Goal: Information Seeking & Learning: Learn about a topic

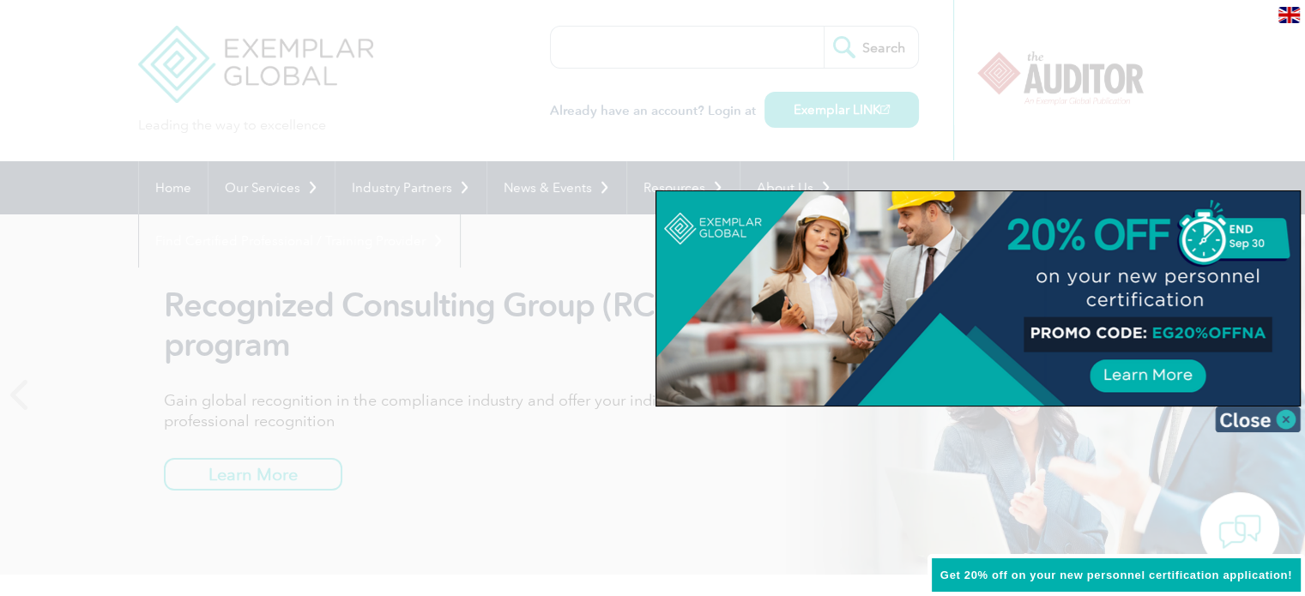
click at [1243, 412] on img at bounding box center [1258, 420] width 86 height 26
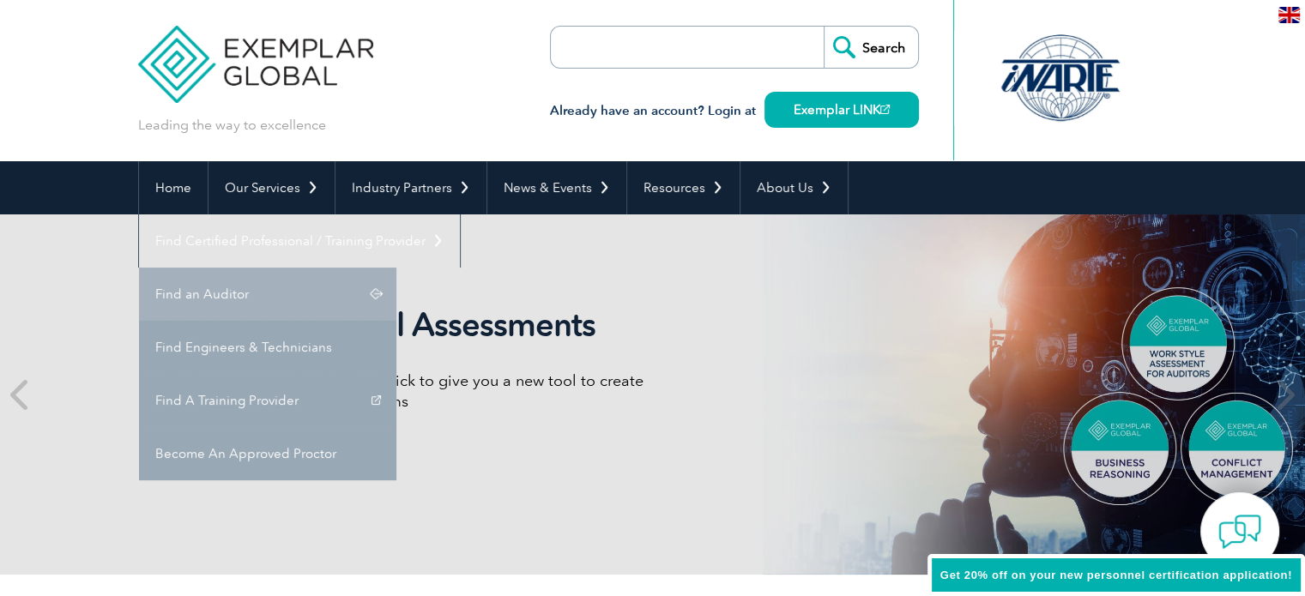
click at [396, 268] on link "Find an Auditor" at bounding box center [267, 294] width 257 height 53
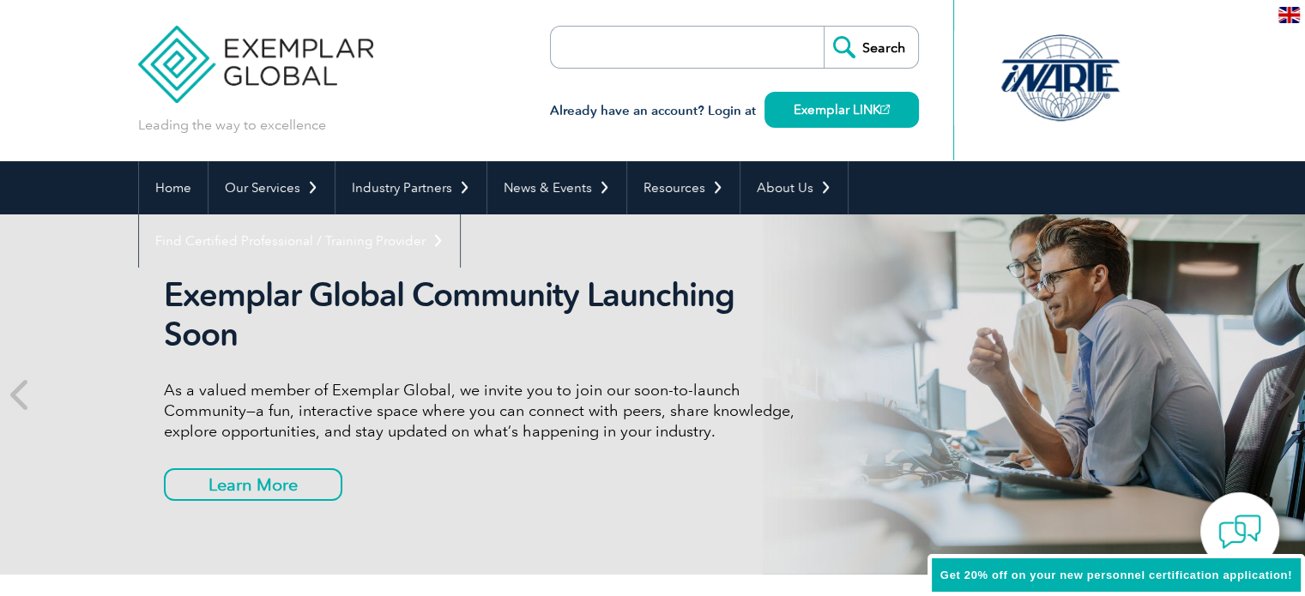
click at [632, 54] on input "search" at bounding box center [650, 47] width 180 height 41
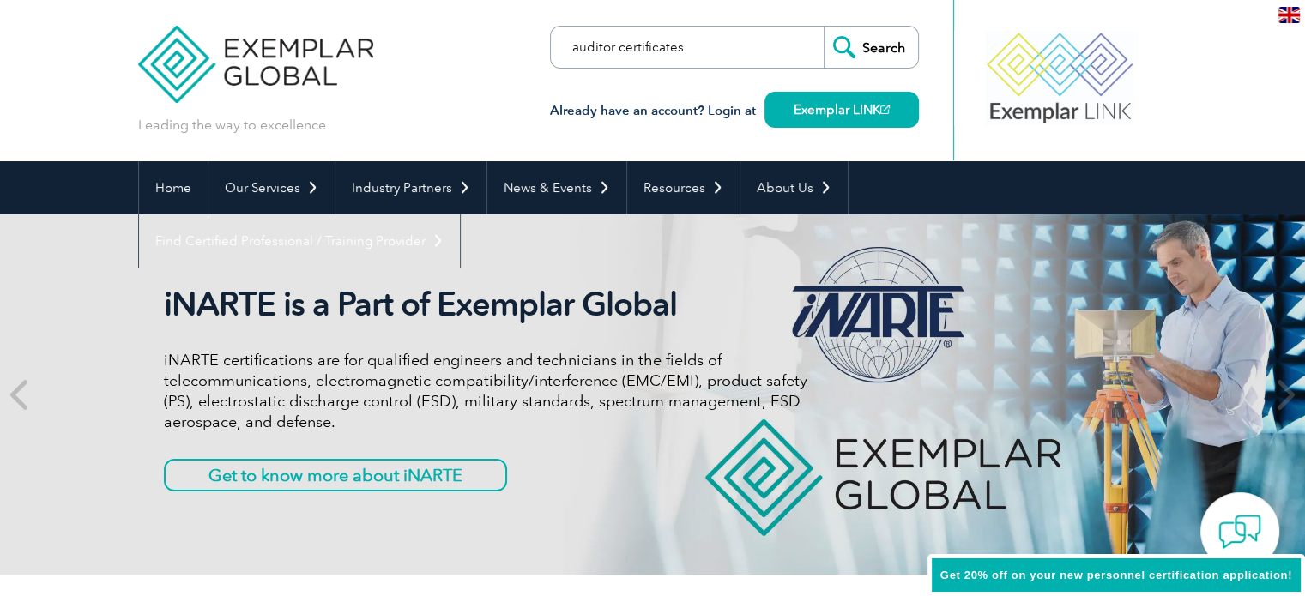
type input "auditor certificates"
click at [824, 27] on input "Search" at bounding box center [871, 47] width 94 height 41
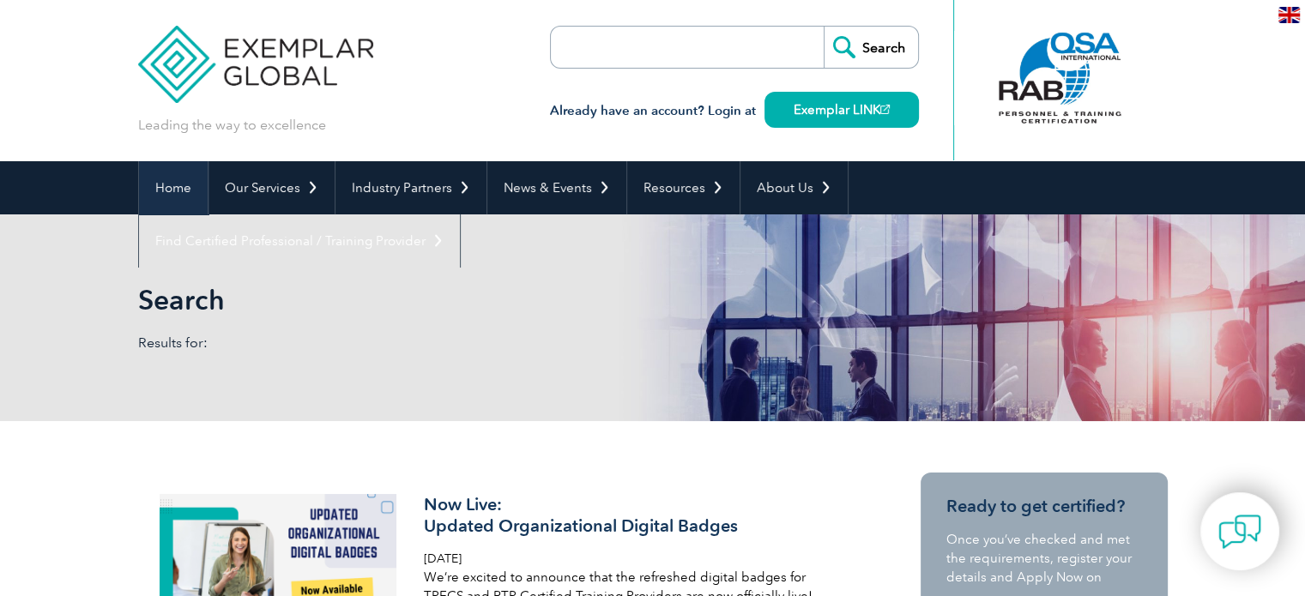
click at [172, 186] on link "Home" at bounding box center [173, 187] width 69 height 53
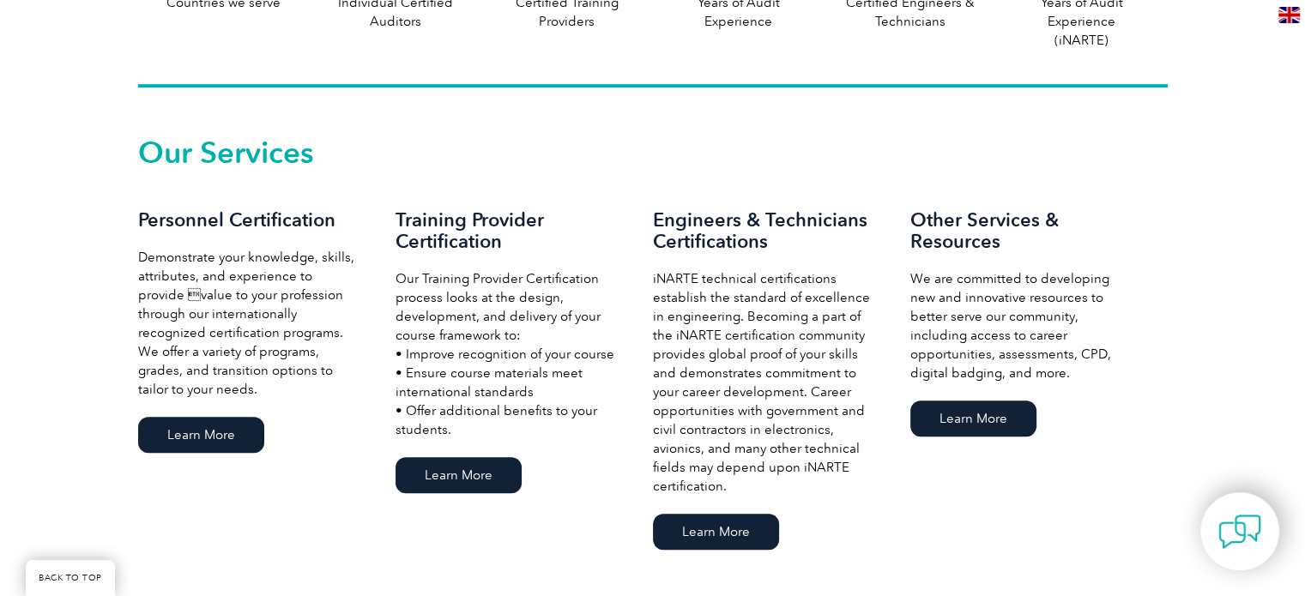
scroll to position [1167, 0]
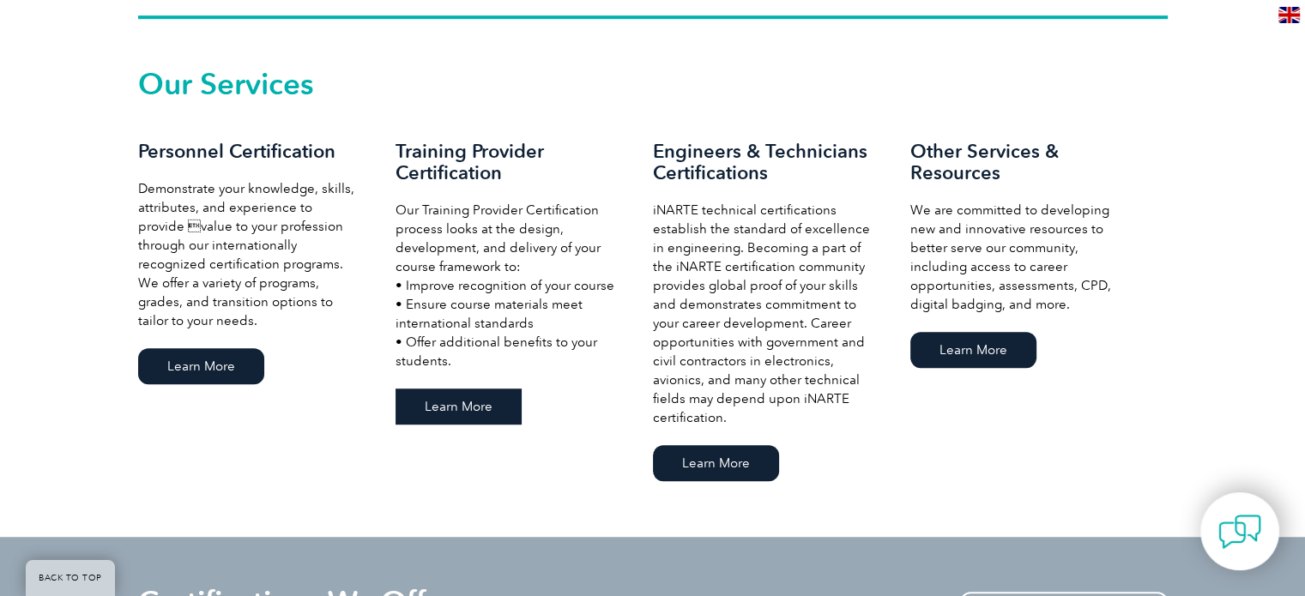
click at [466, 403] on link "Learn More" at bounding box center [459, 407] width 126 height 36
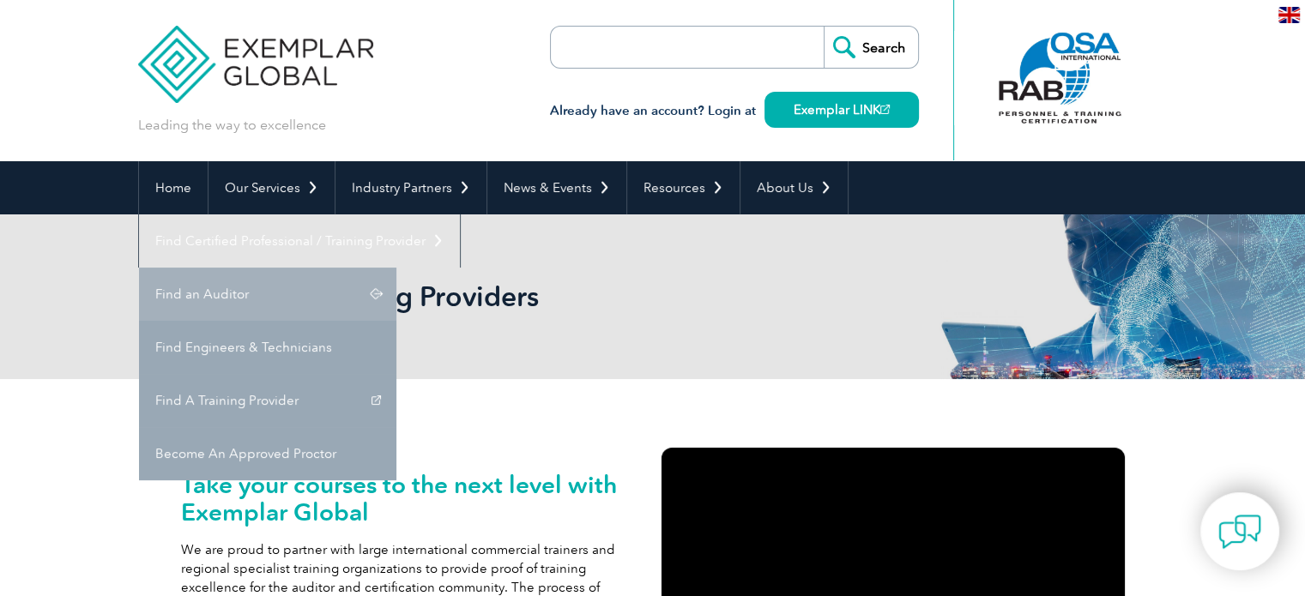
click at [396, 268] on link "Find an Auditor" at bounding box center [267, 294] width 257 height 53
